Goal: Find specific page/section: Find specific page/section

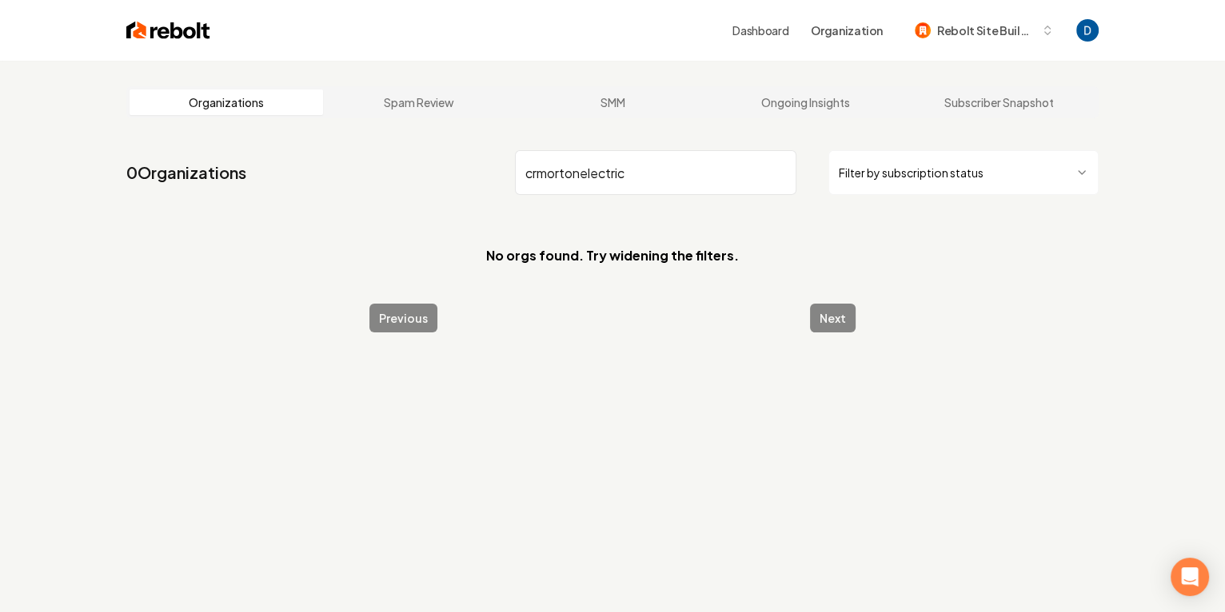
click at [547, 175] on input "crmortonelectric" at bounding box center [655, 172] width 281 height 45
click at [538, 176] on input "crmortonelectric" at bounding box center [655, 172] width 281 height 45
click at [597, 174] on input "cr mortonelectric" at bounding box center [655, 172] width 281 height 45
click at [580, 179] on input "cr mortonelectric" at bounding box center [655, 172] width 281 height 45
click at [541, 175] on input "[PERSON_NAME] electric" at bounding box center [655, 172] width 281 height 45
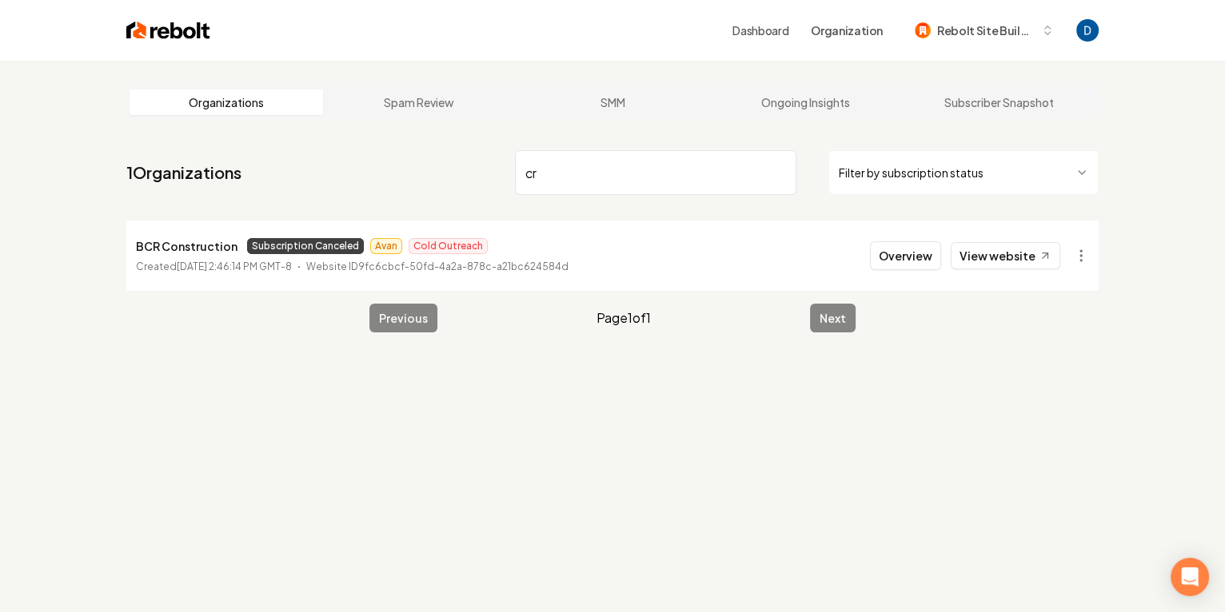
type input "c"
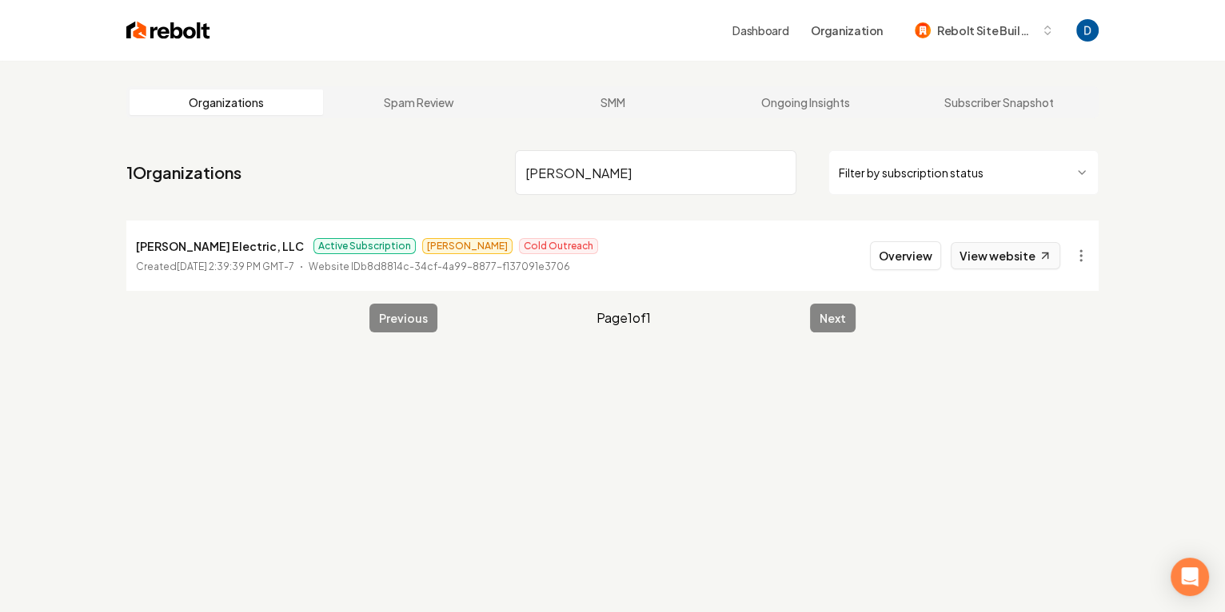
type input "[PERSON_NAME]"
click at [1012, 250] on link "View website" at bounding box center [1005, 255] width 110 height 27
click at [277, 252] on p "[PERSON_NAME] Electric, LLC" at bounding box center [220, 246] width 168 height 19
click at [277, 251] on p "[PERSON_NAME] Electric, LLC" at bounding box center [220, 246] width 168 height 19
click at [277, 248] on p "[PERSON_NAME] Electric, LLC" at bounding box center [220, 246] width 168 height 19
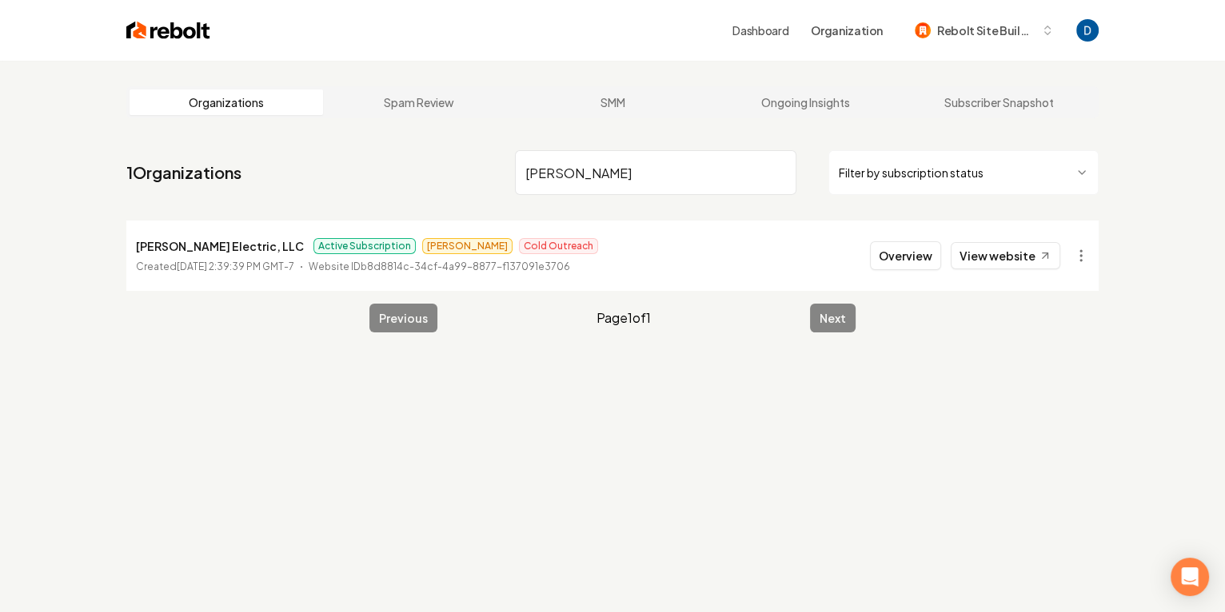
click at [277, 248] on p "[PERSON_NAME] Electric, LLC" at bounding box center [220, 246] width 168 height 19
click at [173, 249] on p "[PERSON_NAME] Electric, LLC" at bounding box center [220, 246] width 168 height 19
copy p "[PERSON_NAME] Electric, LLC"
